Goal: Feedback & Contribution: Leave review/rating

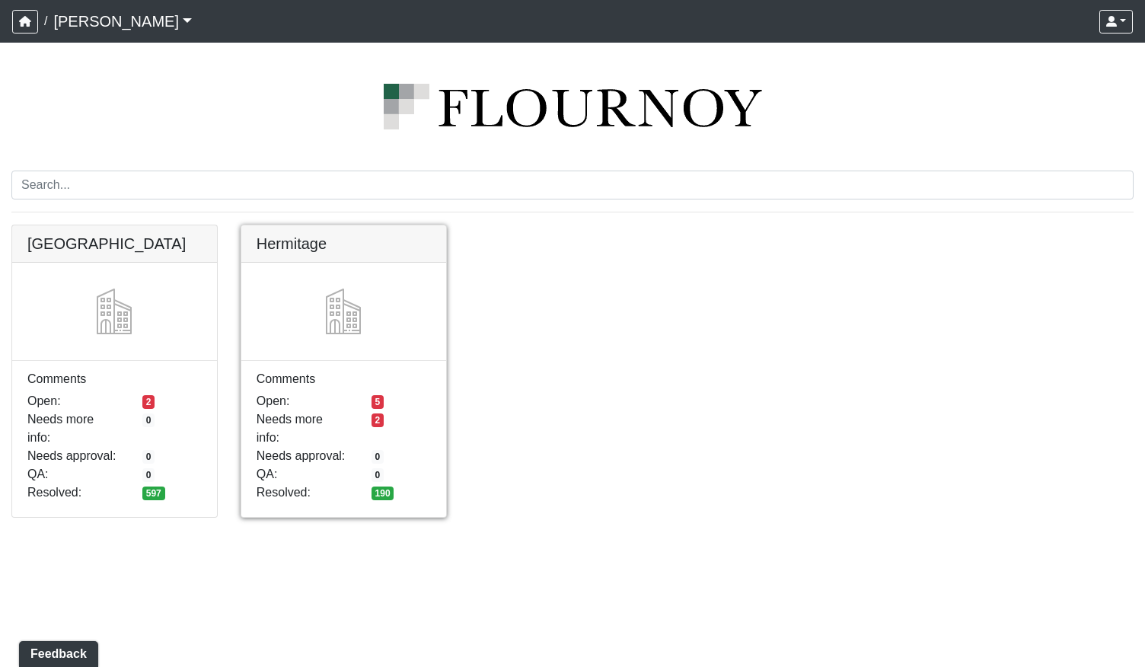
click at [357, 225] on link at bounding box center [343, 225] width 205 height 0
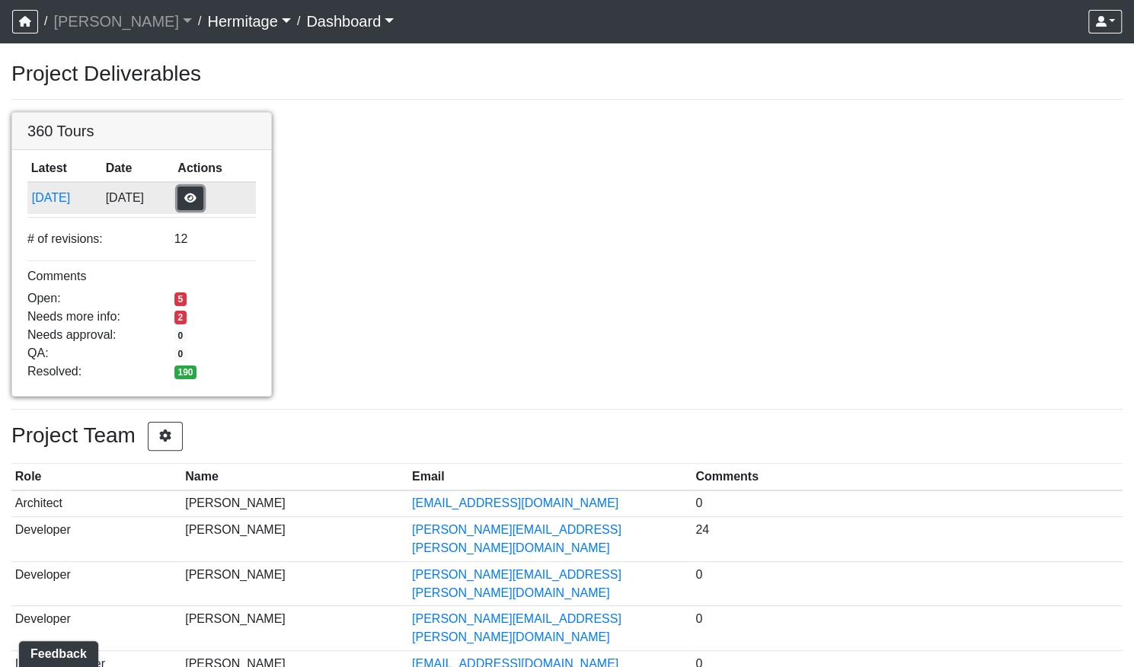
click at [203, 203] on button "button" at bounding box center [190, 199] width 26 height 24
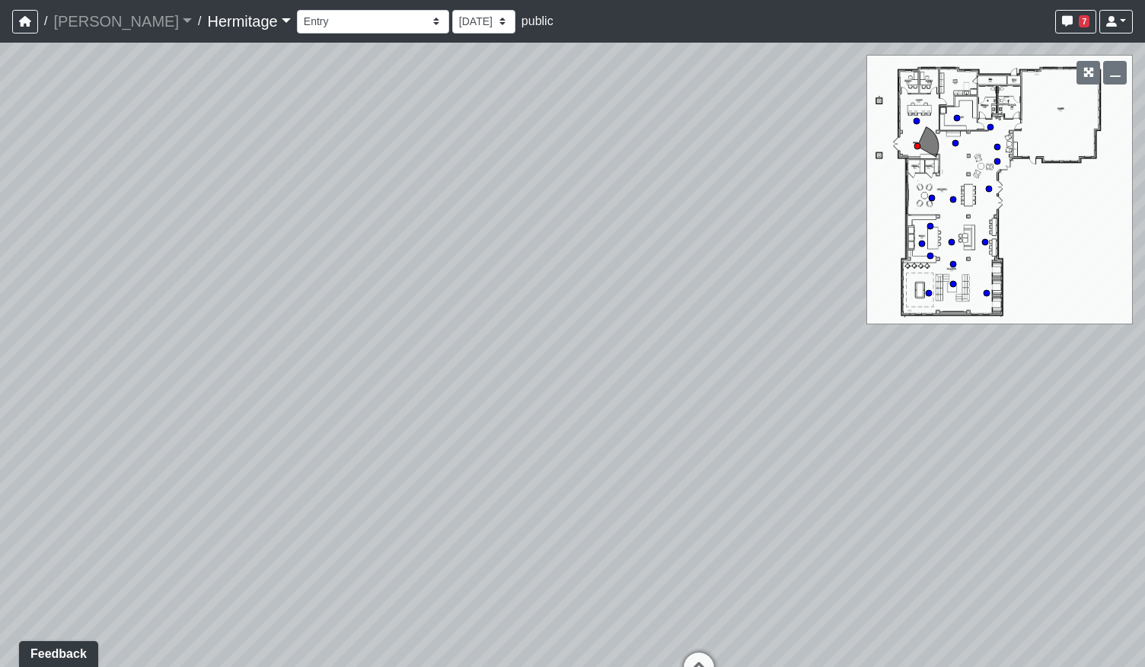
drag, startPoint x: 295, startPoint y: 403, endPoint x: 680, endPoint y: 371, distance: 386.5
click at [672, 378] on div "Loading... Leasing Desk Loading... Hallway" at bounding box center [572, 355] width 1145 height 624
drag, startPoint x: 444, startPoint y: 505, endPoint x: 601, endPoint y: 387, distance: 196.4
click at [601, 387] on div "Loading... Leasing Desk Loading... Hallway" at bounding box center [572, 355] width 1145 height 624
drag, startPoint x: 741, startPoint y: 393, endPoint x: 460, endPoint y: 454, distance: 287.4
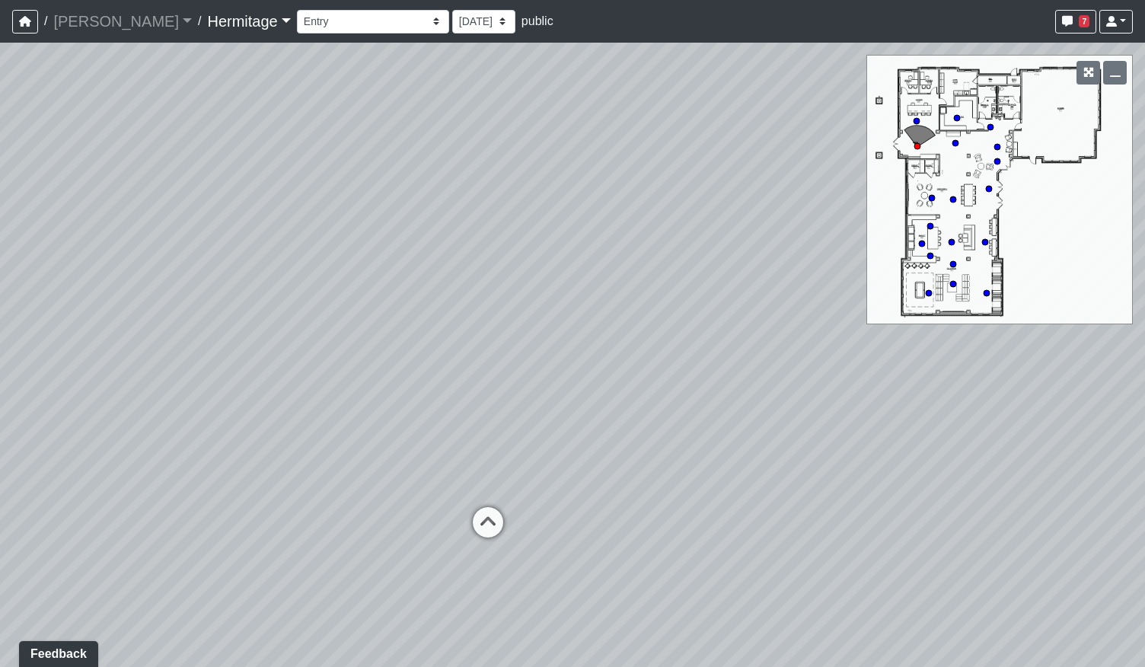
click at [531, 456] on div "Loading... Leasing Desk Loading... Hallway" at bounding box center [572, 355] width 1145 height 624
drag, startPoint x: 696, startPoint y: 413, endPoint x: 209, endPoint y: 308, distance: 497.7
click at [173, 310] on div "Loading... Leasing Desk Loading... Hallway" at bounding box center [572, 355] width 1145 height 624
drag, startPoint x: 180, startPoint y: 289, endPoint x: 527, endPoint y: 378, distance: 357.7
click at [527, 379] on div "Loading... Leasing Desk Loading... Hallway" at bounding box center [572, 355] width 1145 height 624
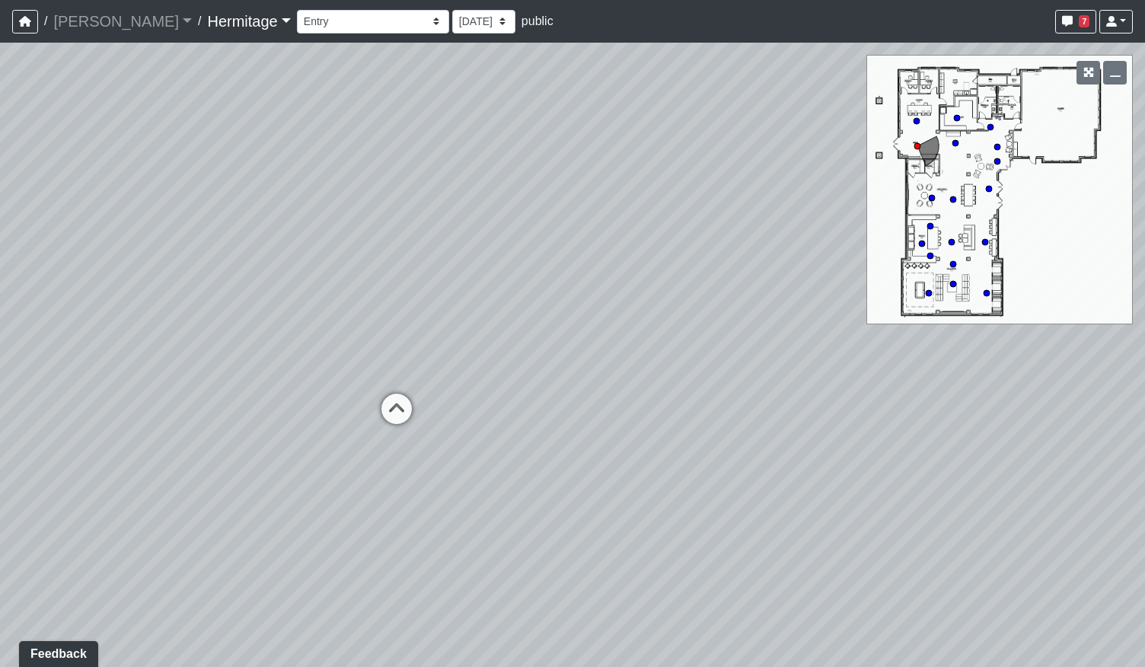
drag, startPoint x: 350, startPoint y: 371, endPoint x: 505, endPoint y: 384, distance: 155.8
click at [505, 384] on div "Loading... Leasing Desk Loading... Hallway" at bounding box center [572, 355] width 1145 height 624
click at [395, 401] on icon at bounding box center [397, 417] width 46 height 46
select select "5qnG5HGEAUsaYaDiceaQhk"
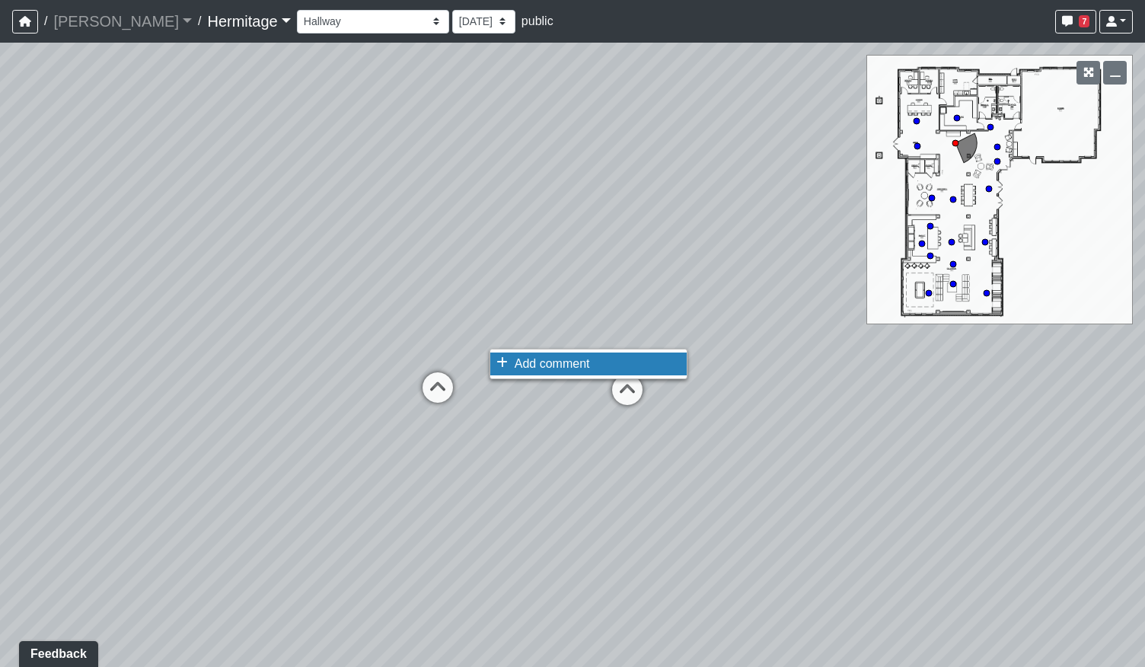
click at [522, 359] on span "Add comment" at bounding box center [552, 363] width 75 height 13
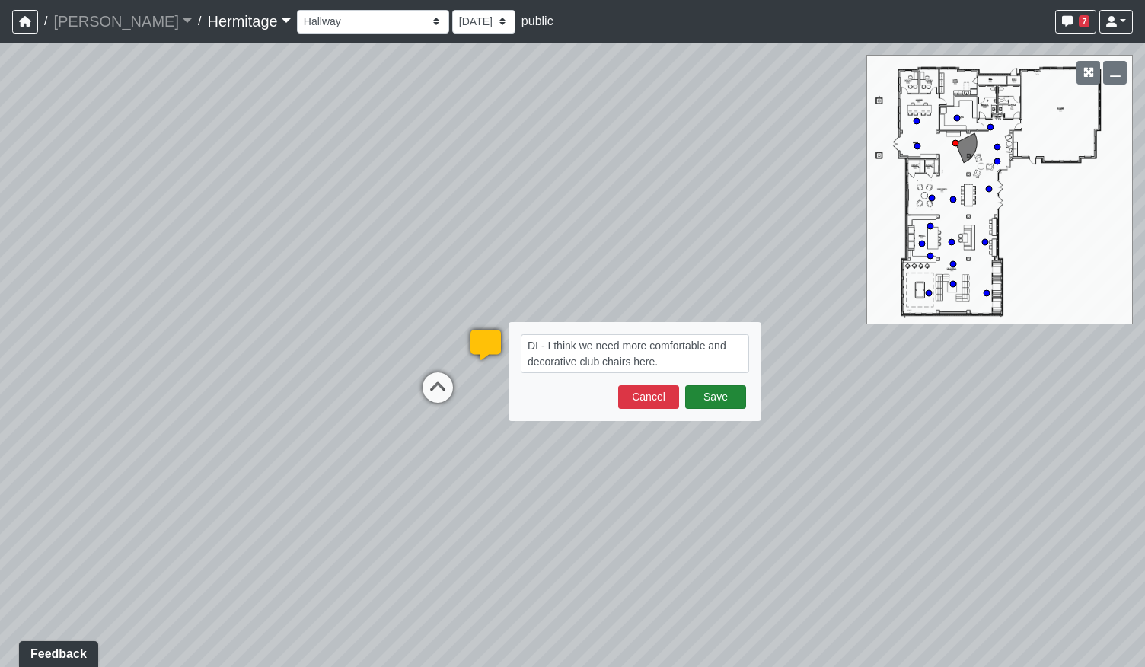
type textarea "DI - I think we need more comfortable and decorative club chairs here."
click at [725, 404] on button "Save" at bounding box center [715, 397] width 61 height 24
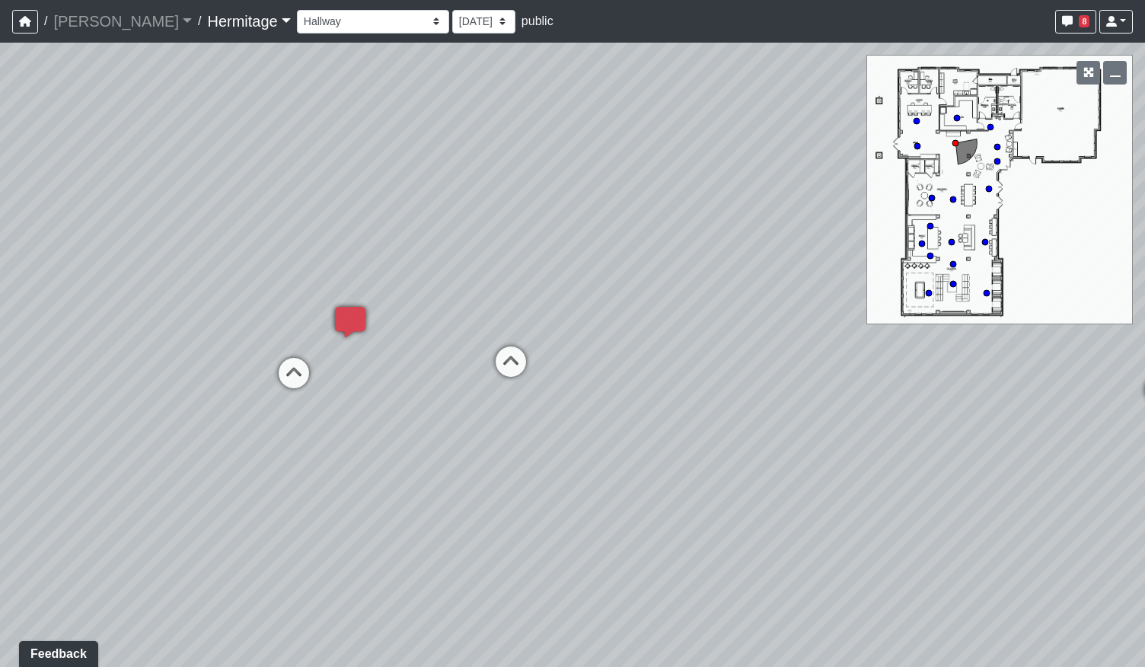
drag, startPoint x: 451, startPoint y: 403, endPoint x: 231, endPoint y: 384, distance: 220.0
click at [231, 384] on div "Loading... Leasing Desk Loading... Hallway Loading... Entry Loading... Coworkin…" at bounding box center [572, 355] width 1145 height 624
drag, startPoint x: 757, startPoint y: 387, endPoint x: 428, endPoint y: 453, distance: 335.3
click at [428, 453] on div "Loading... Leasing Desk Loading... Hallway Loading... Entry Loading... Coworkin…" at bounding box center [572, 355] width 1145 height 624
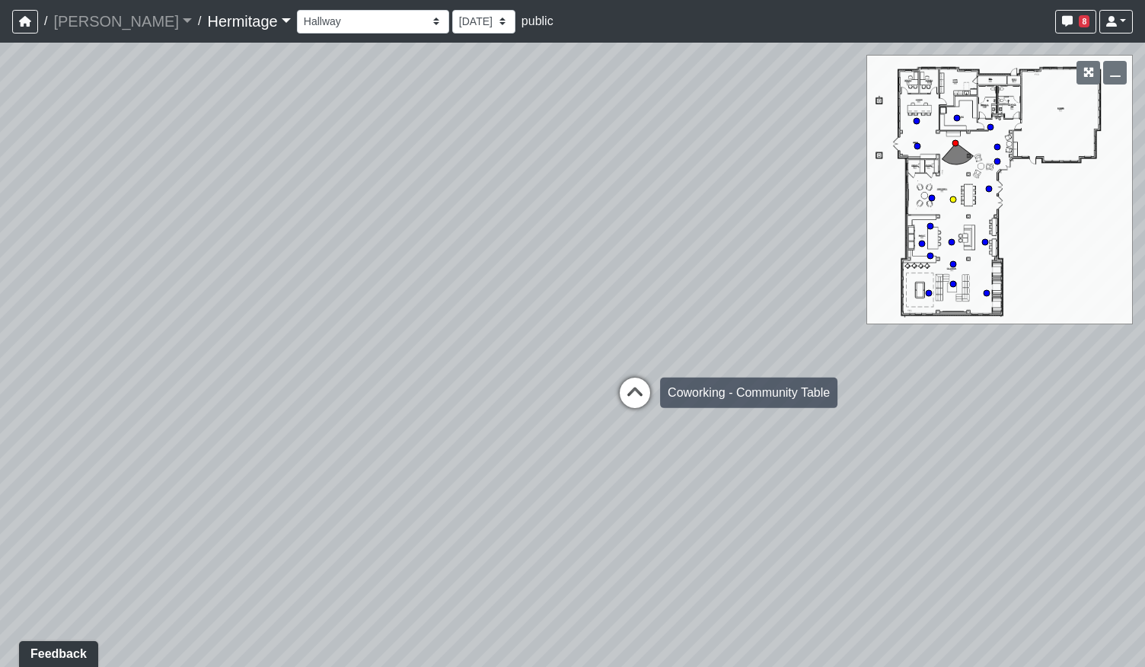
click at [643, 394] on icon at bounding box center [635, 401] width 46 height 46
select select "hohrehY4A7Q1FfdX5zeQTL"
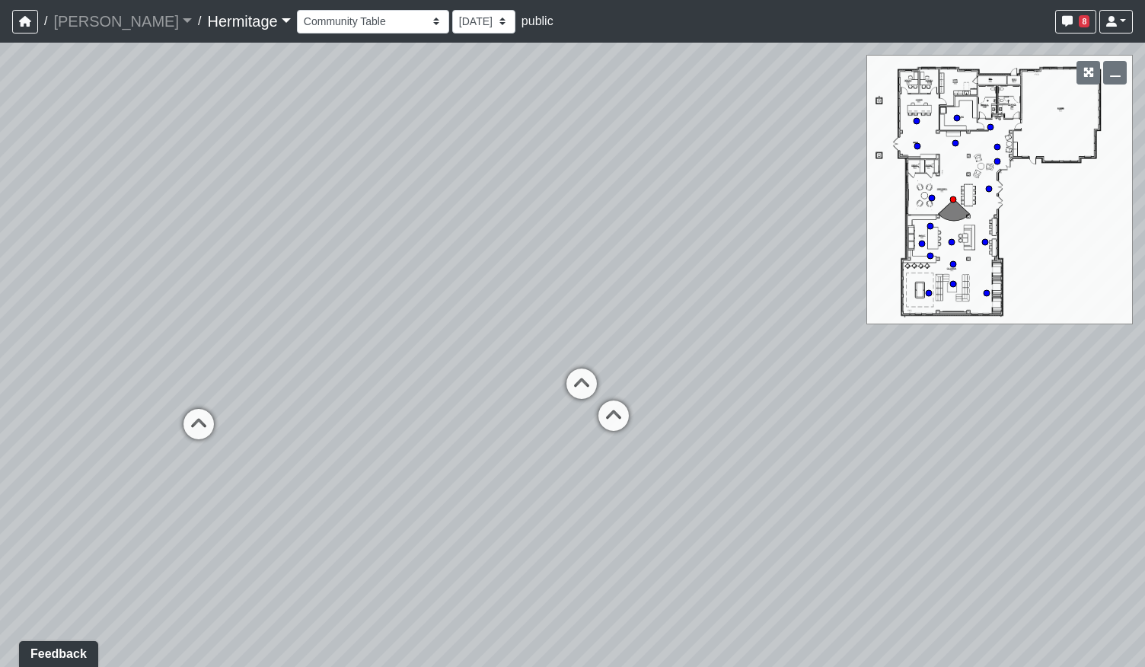
drag, startPoint x: 562, startPoint y: 458, endPoint x: 466, endPoint y: 465, distance: 96.2
click at [459, 468] on div "Loading... Leasing Desk Loading... Hallway Loading... Entry Loading... Coworkin…" at bounding box center [572, 355] width 1145 height 624
drag, startPoint x: 718, startPoint y: 435, endPoint x: 436, endPoint y: 432, distance: 281.7
click at [436, 432] on div "Loading... Leasing Desk Loading... Hallway Loading... Entry Loading... Coworkin…" at bounding box center [572, 355] width 1145 height 624
drag, startPoint x: 656, startPoint y: 429, endPoint x: 368, endPoint y: 433, distance: 288.5
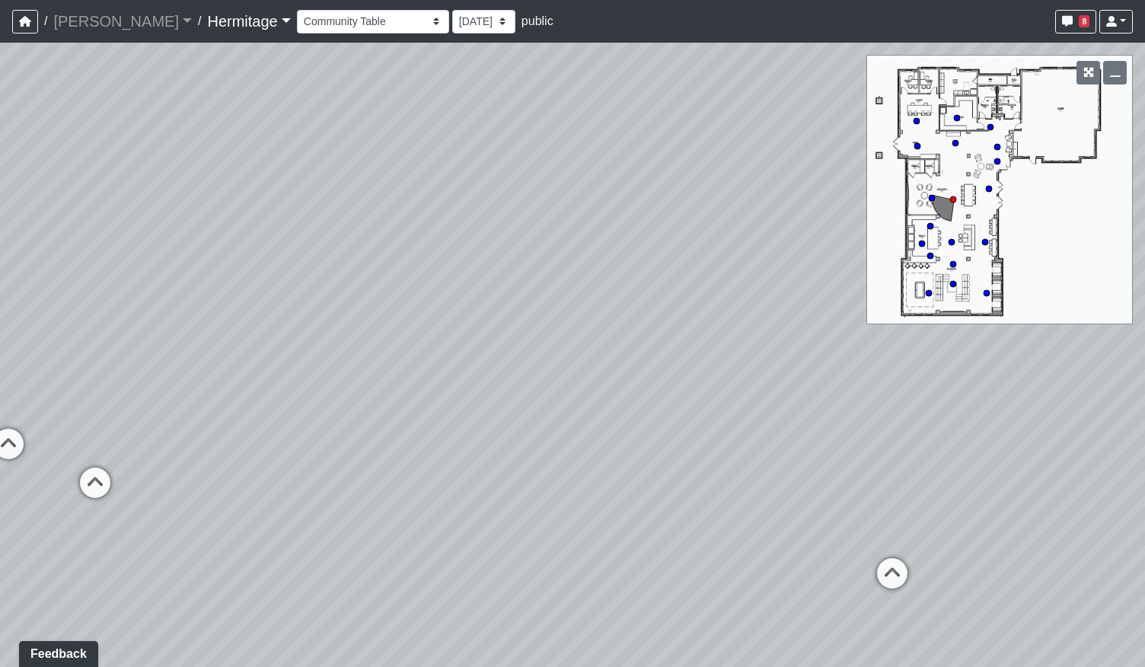
click at [372, 433] on div "Loading... Leasing Desk Loading... Hallway Loading... Entry Loading... Coworkin…" at bounding box center [572, 355] width 1145 height 624
drag, startPoint x: 376, startPoint y: 424, endPoint x: 769, endPoint y: 397, distance: 393.8
click at [754, 397] on div "Loading... Leasing Desk Loading... Hallway Loading... Entry Loading... Coworkin…" at bounding box center [572, 355] width 1145 height 624
click at [24, 27] on button "button" at bounding box center [25, 22] width 26 height 24
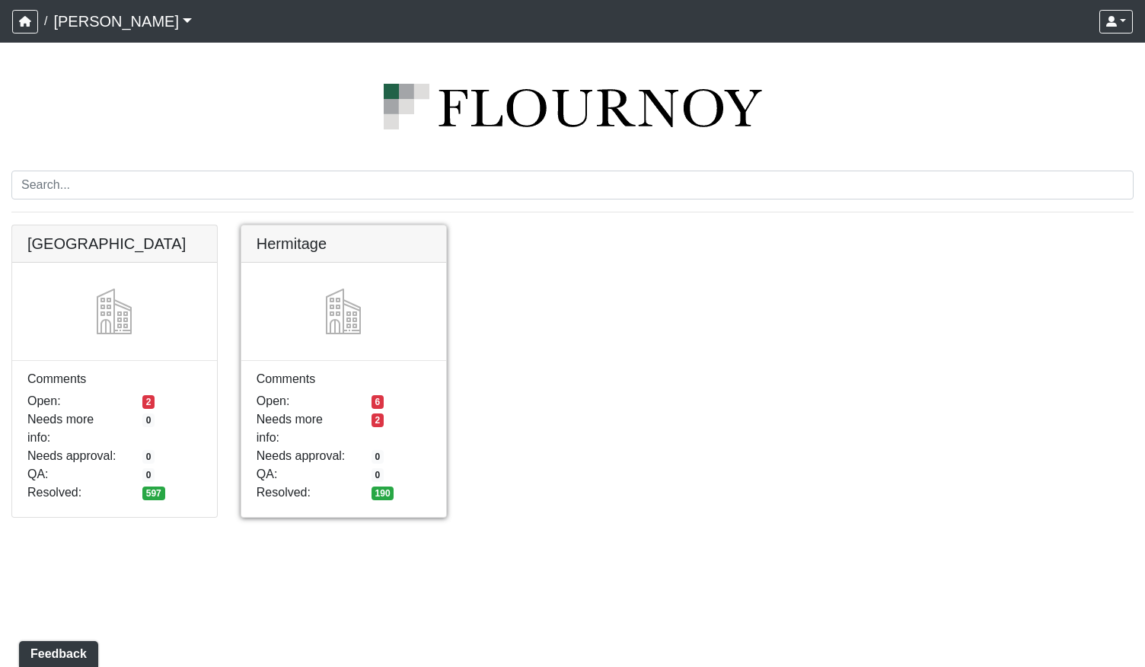
click at [417, 225] on link at bounding box center [343, 225] width 205 height 0
